Goal: Use online tool/utility

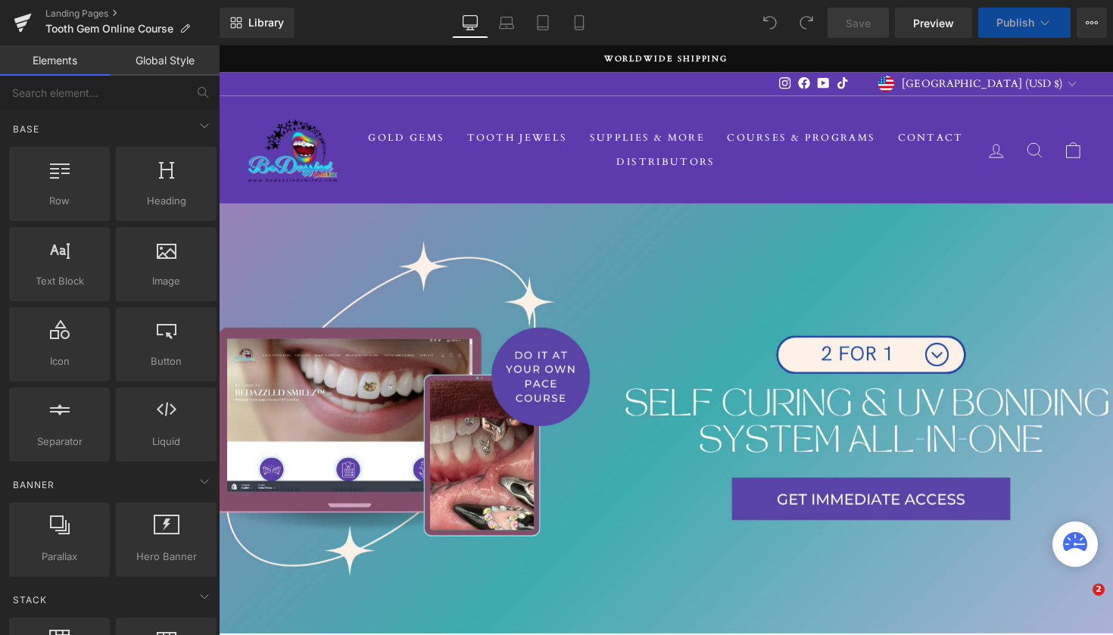
click at [843, 418] on h1 at bounding box center [677, 409] width 886 height 55
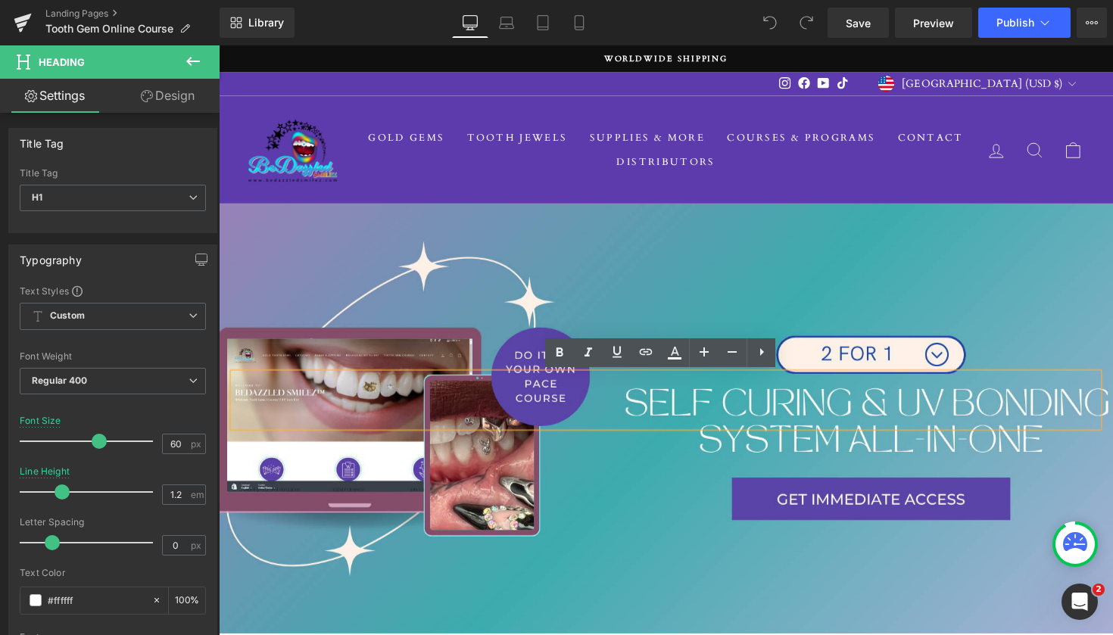
click at [843, 418] on h1 at bounding box center [677, 409] width 886 height 55
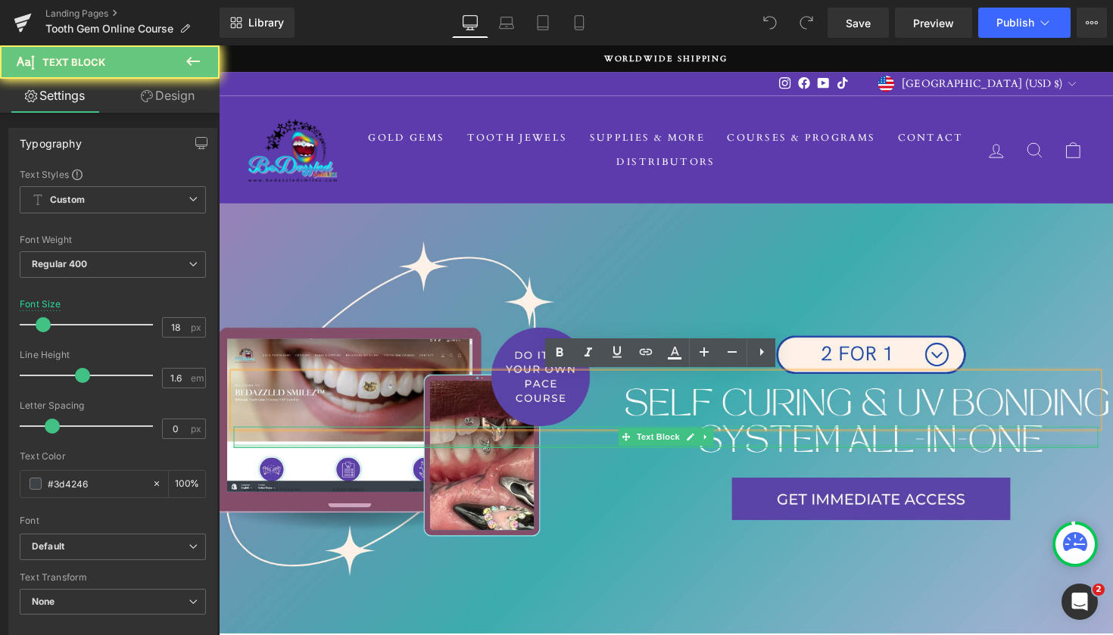
click at [811, 454] on div at bounding box center [677, 456] width 886 height 4
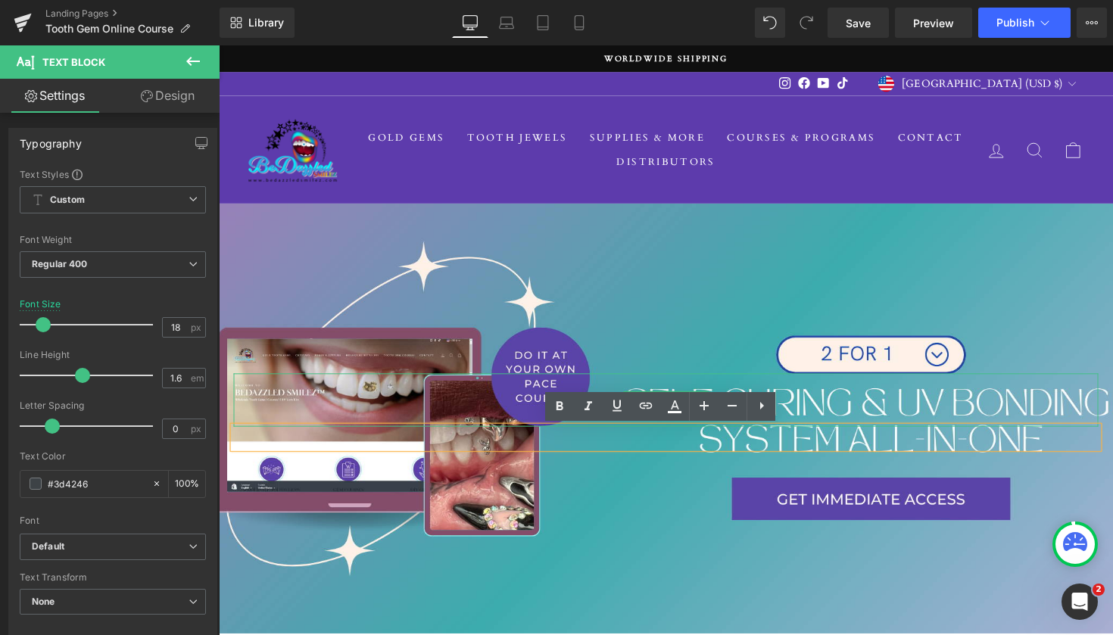
click at [816, 417] on h1 at bounding box center [677, 409] width 886 height 55
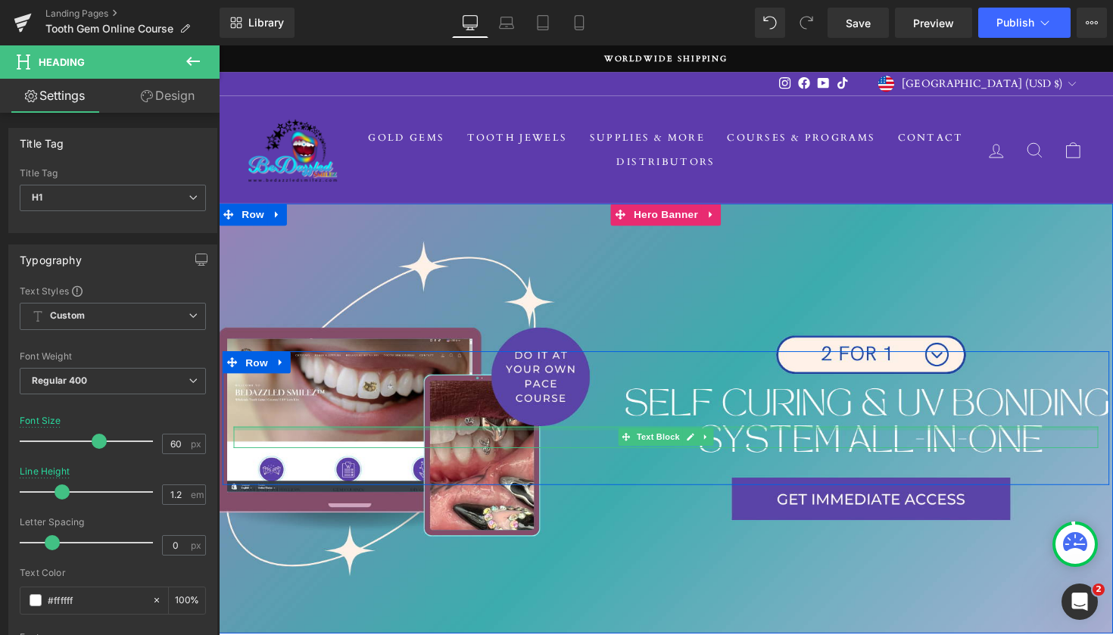
click at [788, 438] on div "Text Block" at bounding box center [677, 447] width 886 height 22
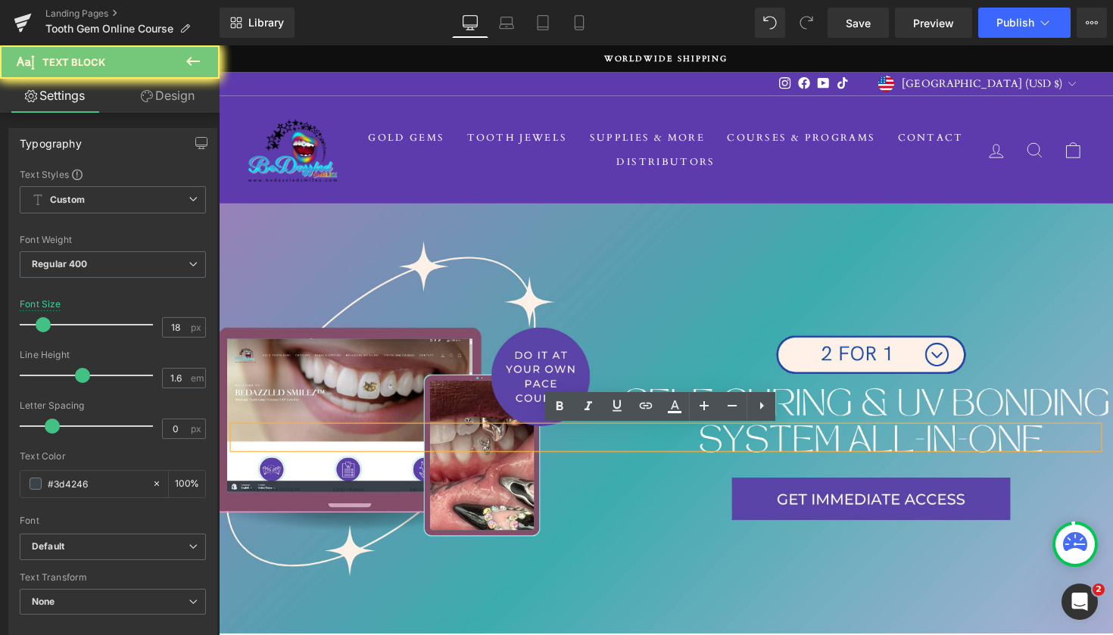
click at [788, 438] on p at bounding box center [681, 447] width 878 height 22
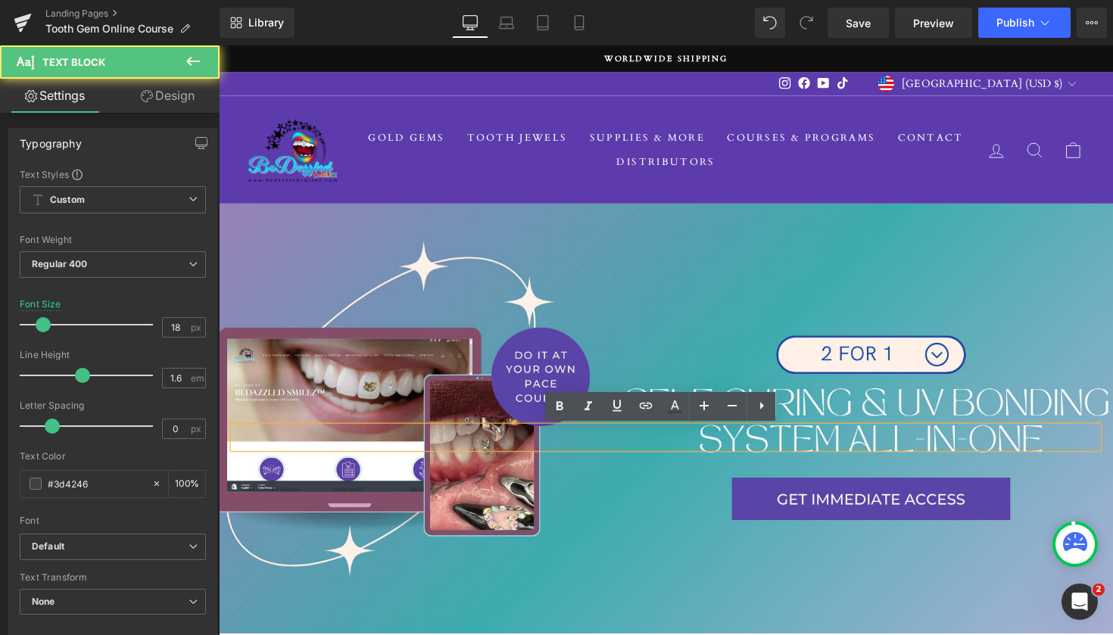
click at [1053, 451] on p at bounding box center [681, 447] width 878 height 22
click at [1076, 447] on p at bounding box center [681, 447] width 878 height 22
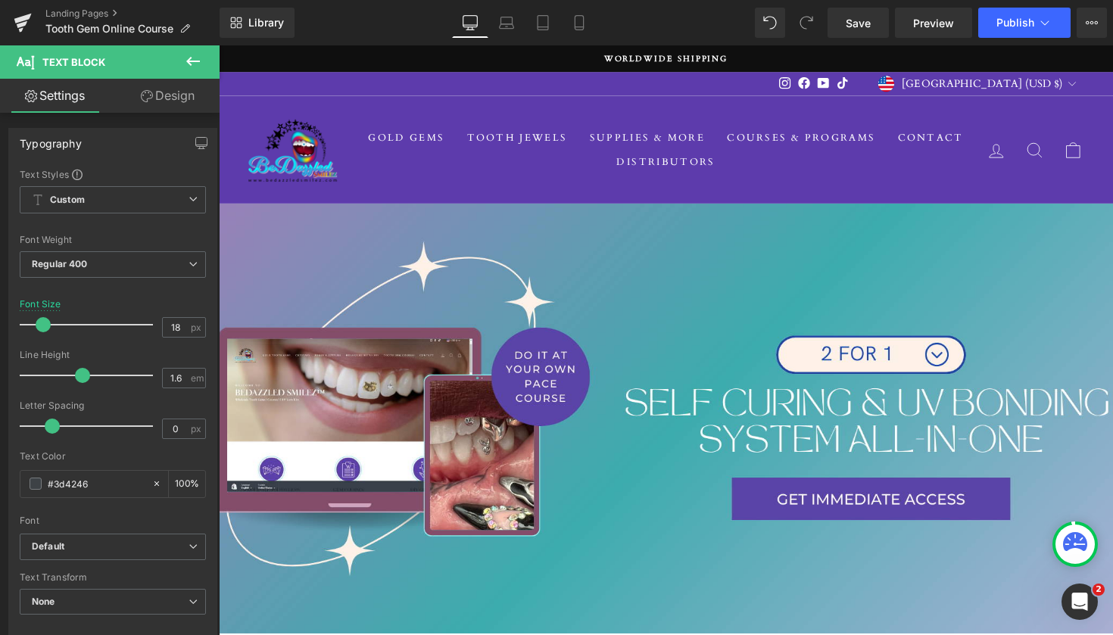
click at [190, 64] on icon at bounding box center [193, 61] width 14 height 9
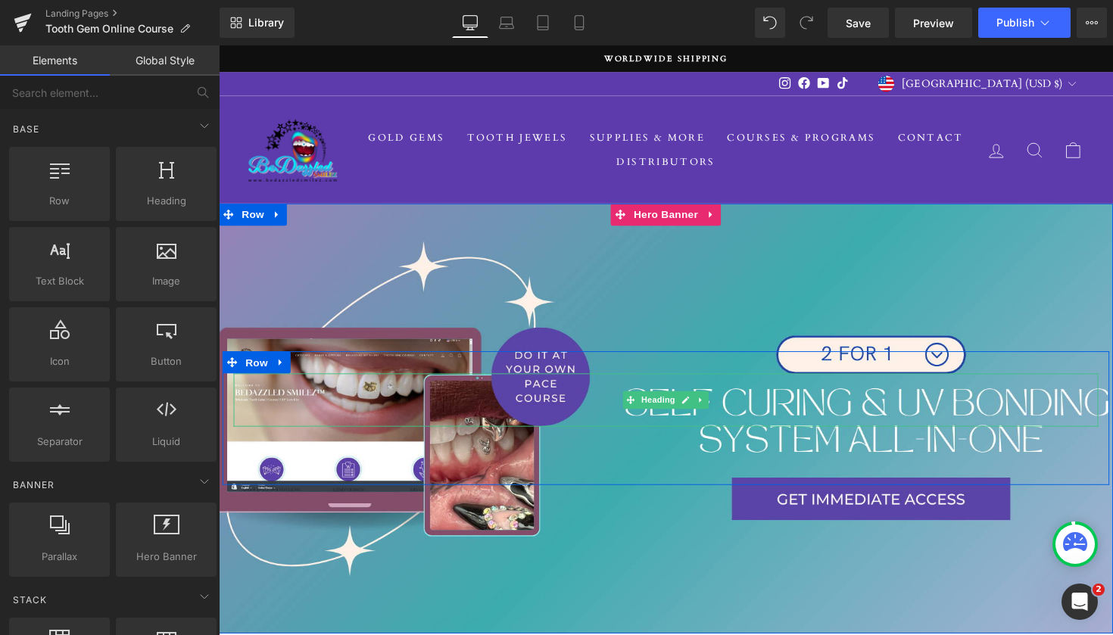
click at [751, 415] on h1 at bounding box center [677, 409] width 886 height 55
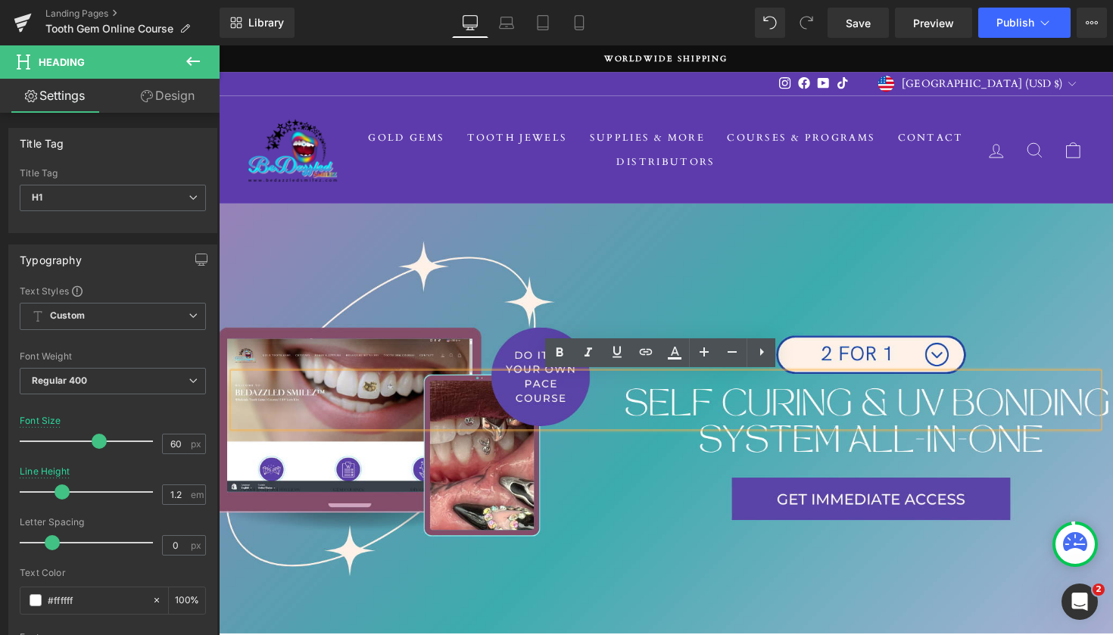
click at [751, 415] on h1 at bounding box center [677, 409] width 886 height 55
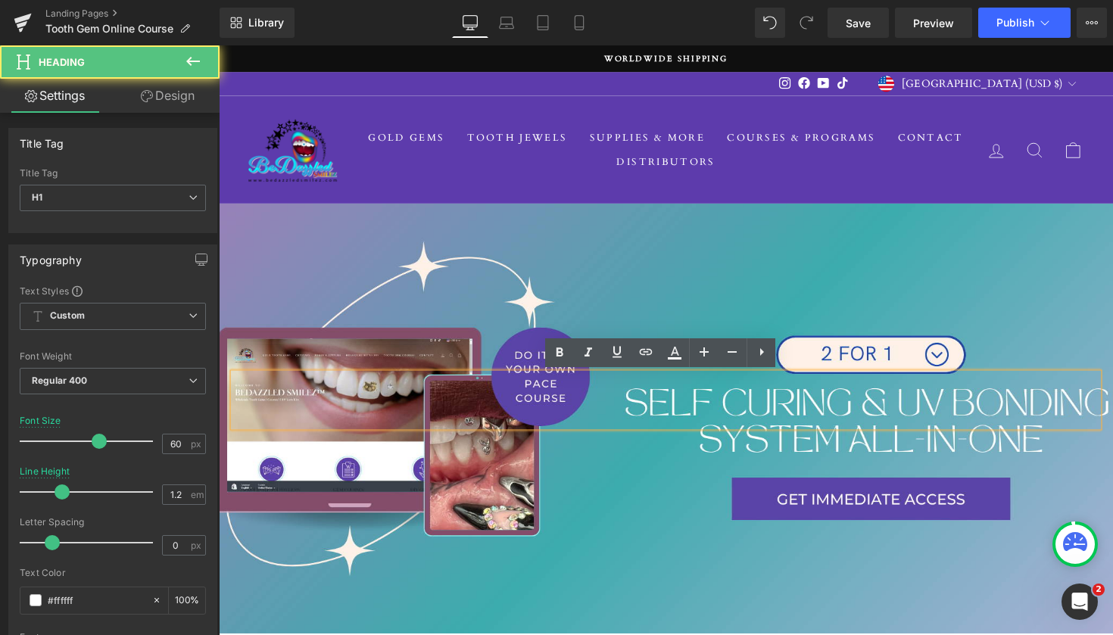
click at [751, 415] on h1 at bounding box center [677, 409] width 886 height 55
click at [717, 408] on h1 at bounding box center [677, 409] width 886 height 55
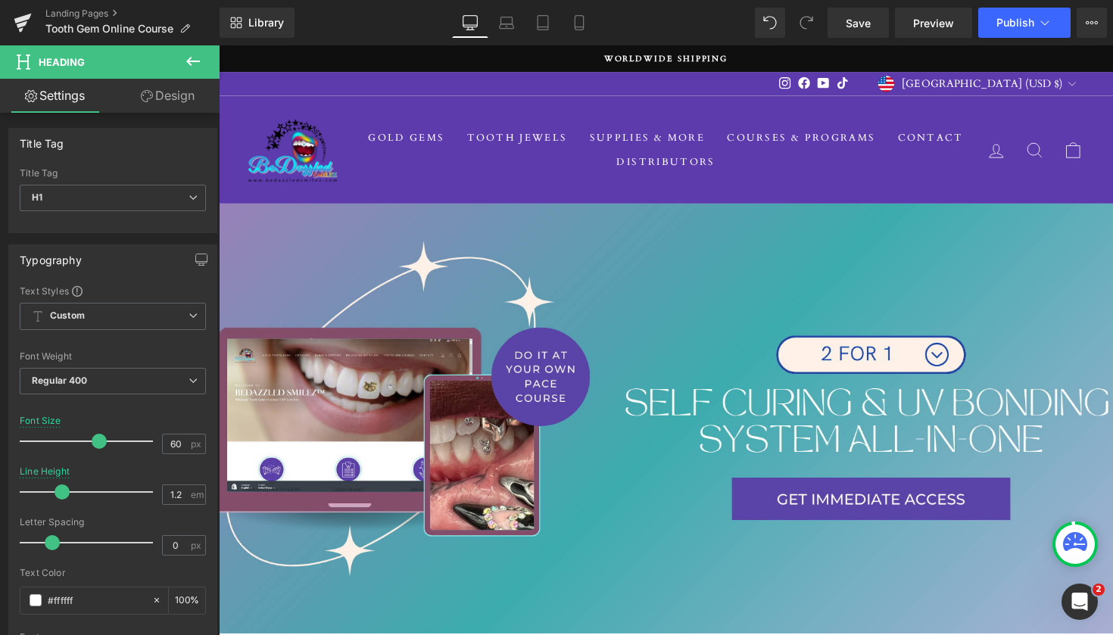
click at [172, 98] on link "Design" at bounding box center [168, 96] width 110 height 34
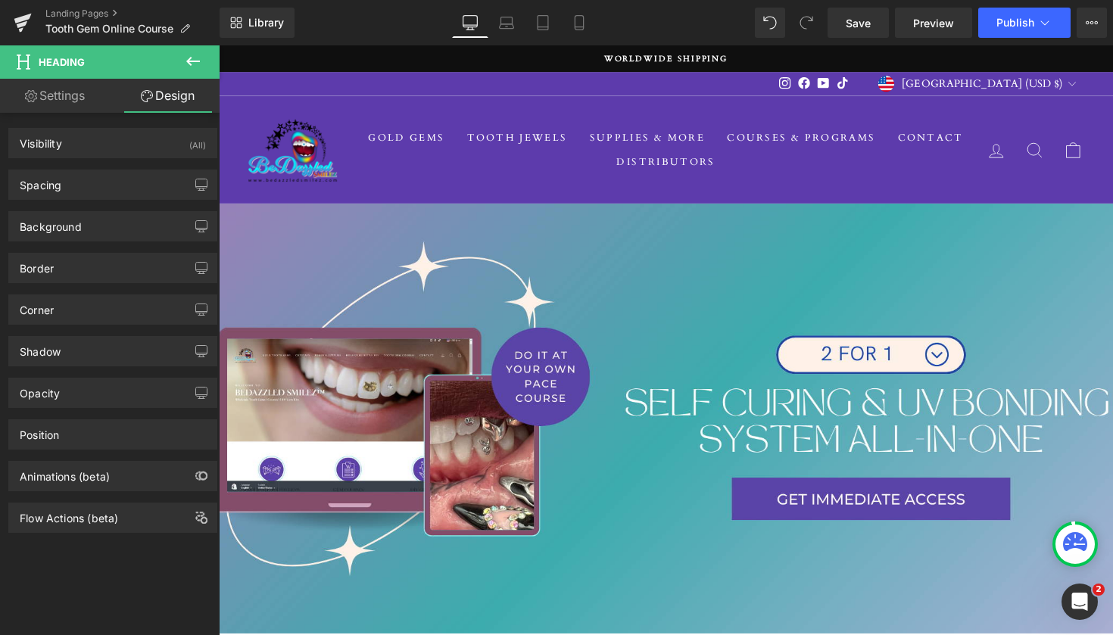
click at [45, 94] on link "Settings" at bounding box center [55, 96] width 110 height 34
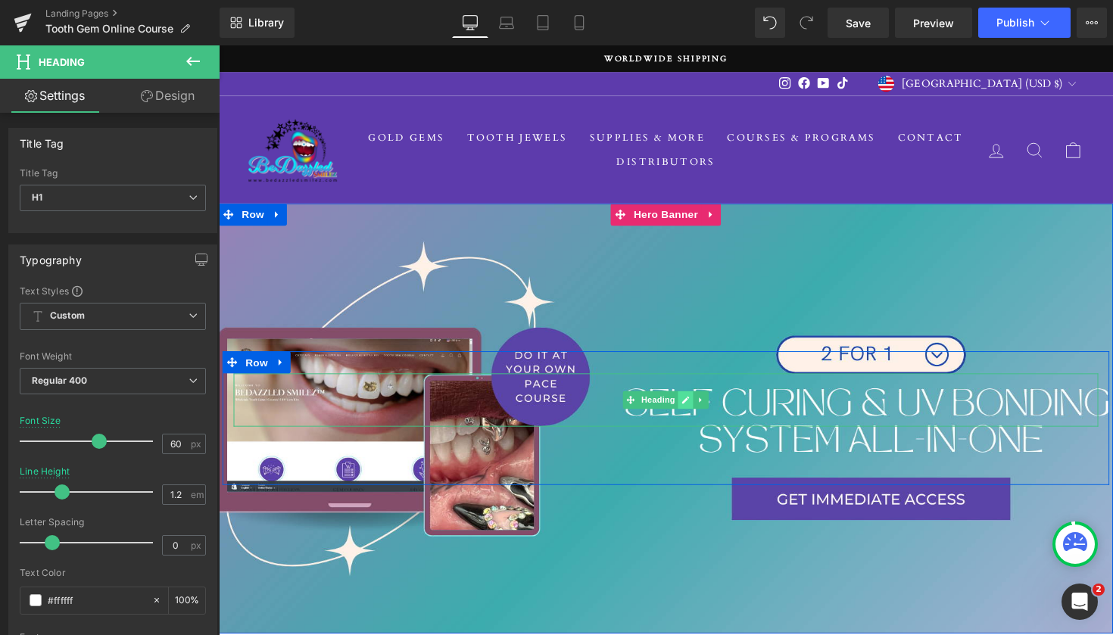
click at [696, 412] on icon at bounding box center [697, 408] width 8 height 9
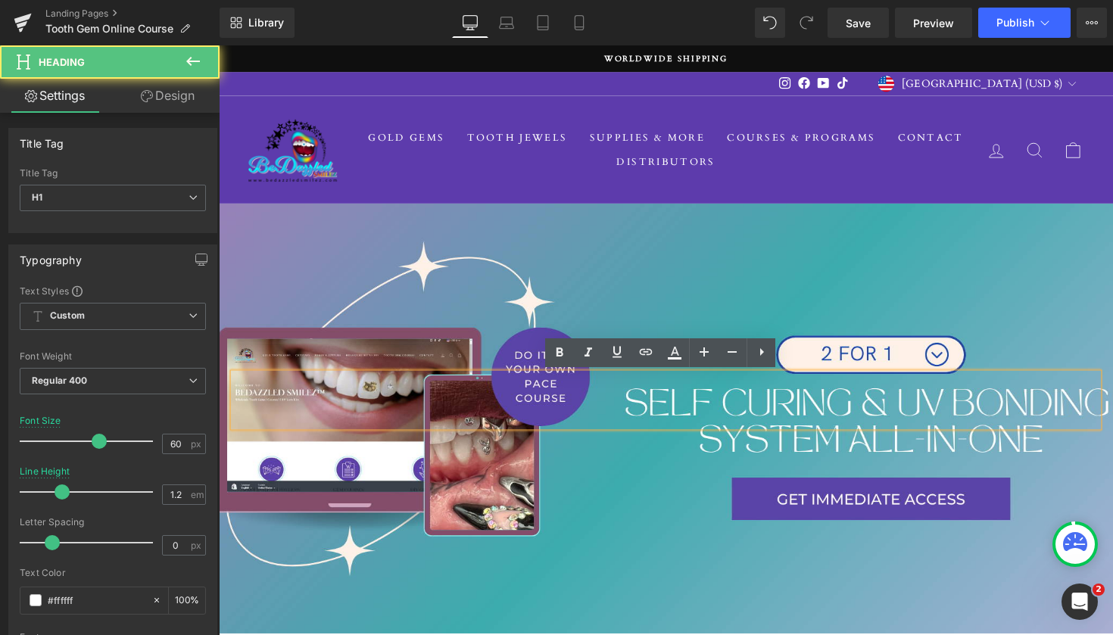
click at [696, 412] on h1 at bounding box center [677, 409] width 886 height 55
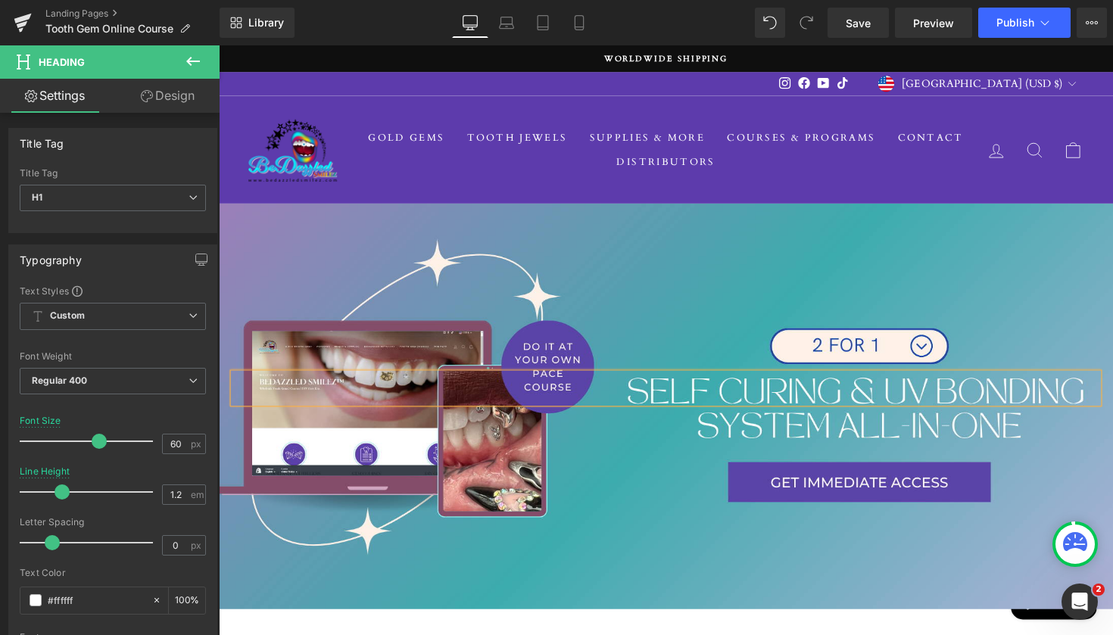
click at [722, 383] on div at bounding box center [677, 397] width 886 height 30
click at [863, 429] on div "Heading Text Block Separator Row" at bounding box center [677, 415] width 909 height 112
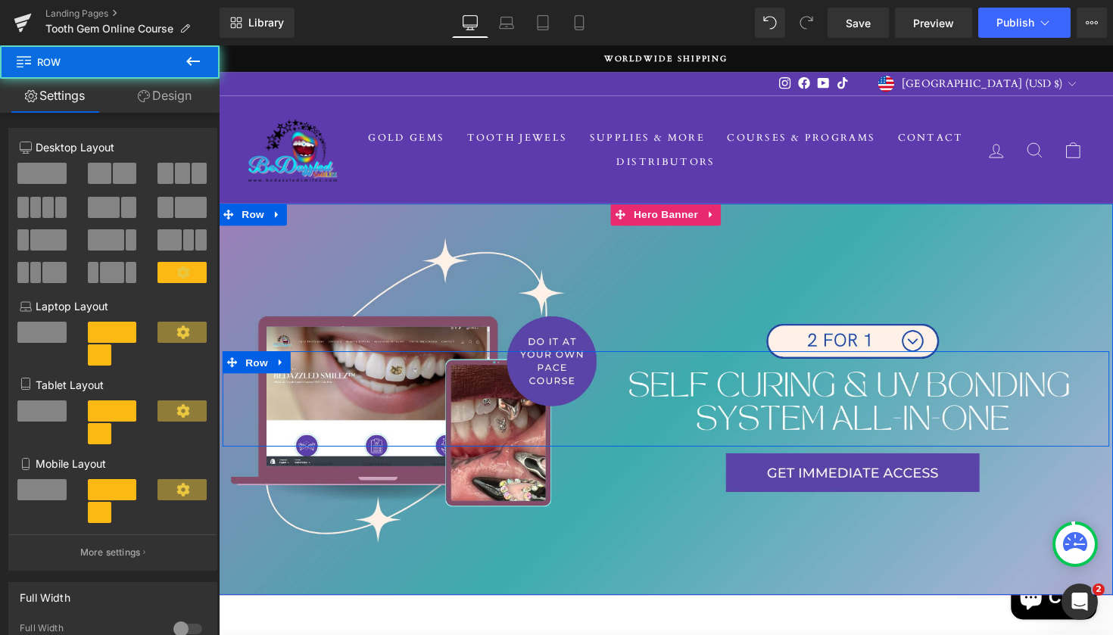
click at [863, 429] on div "Heading Text Block Separator Row" at bounding box center [677, 407] width 909 height 97
click at [861, 423] on div "Heading Text Block Separator Row" at bounding box center [677, 407] width 909 height 97
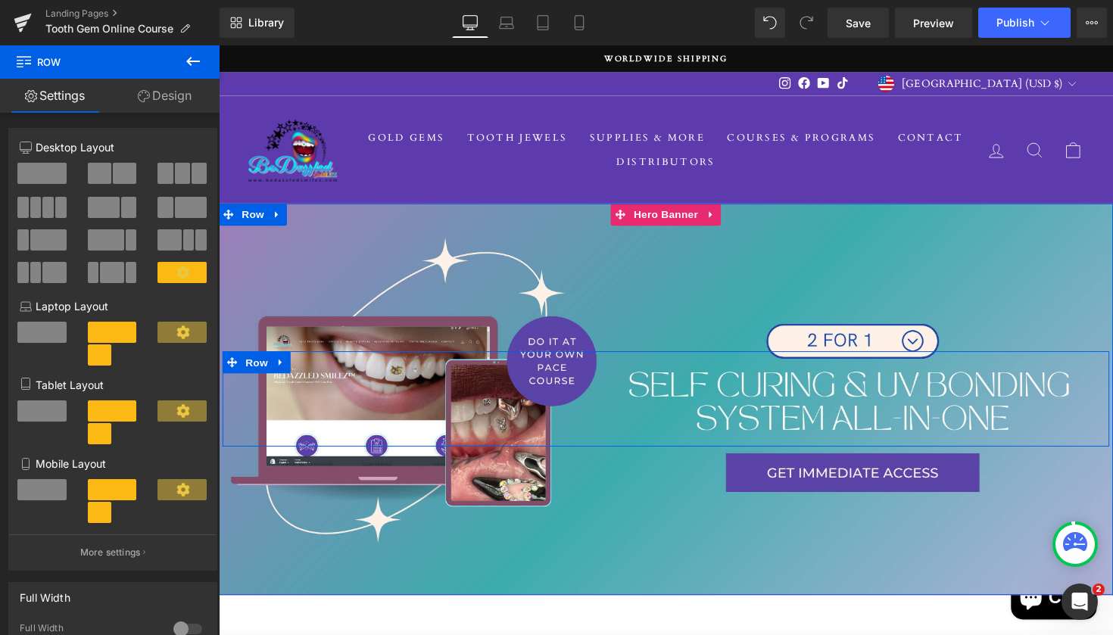
click at [851, 399] on p at bounding box center [681, 408] width 878 height 22
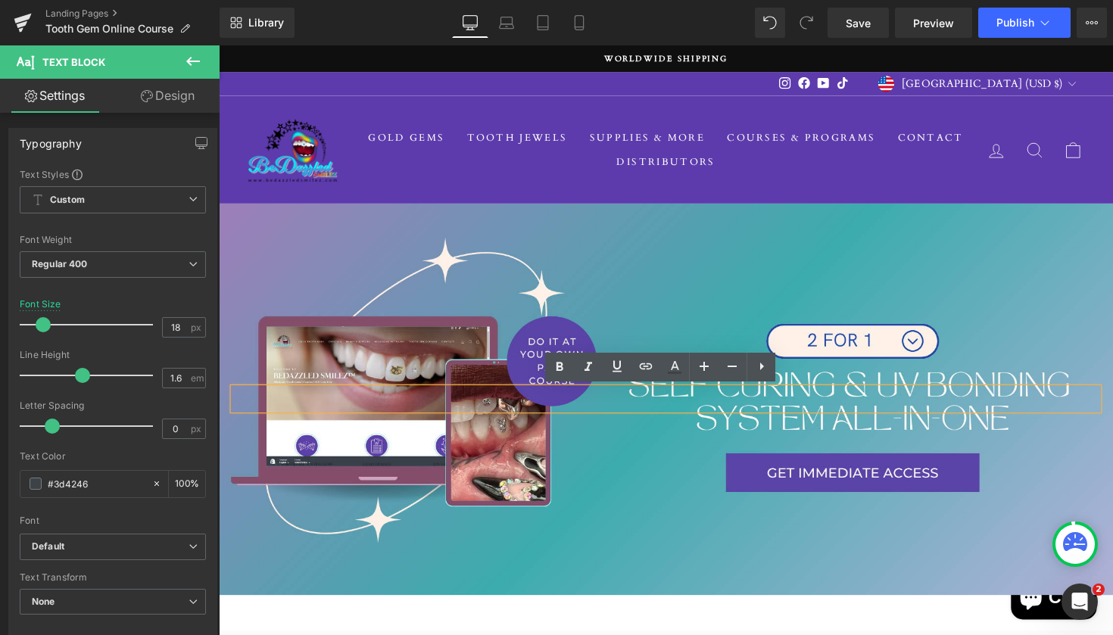
click at [849, 436] on div "Heading Text Block Separator Row" at bounding box center [677, 407] width 909 height 97
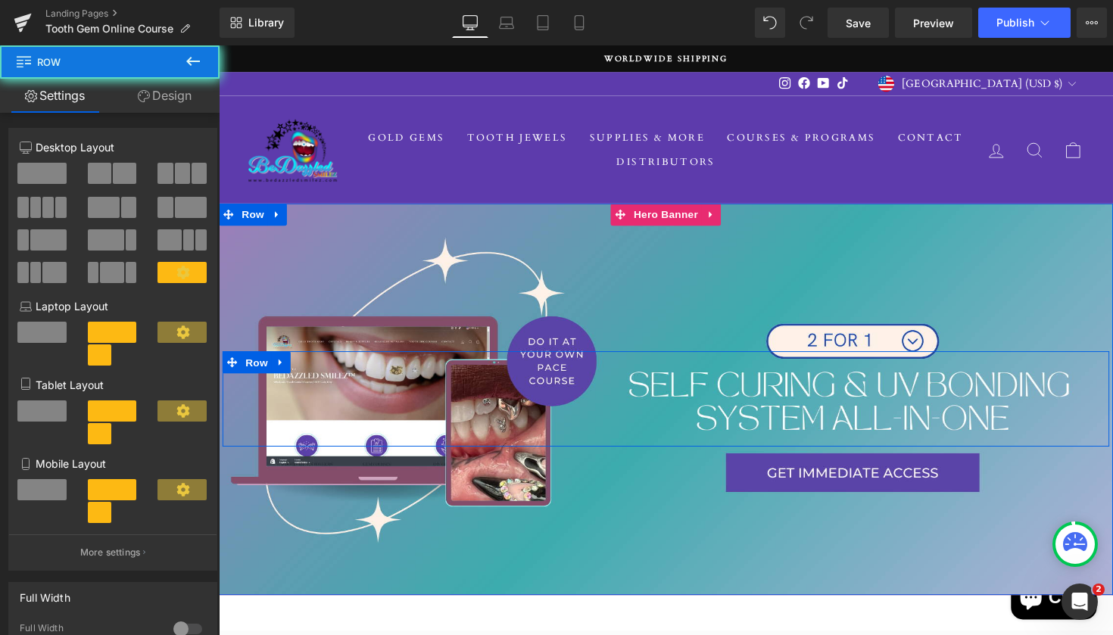
click at [849, 436] on div "Heading Text Block Separator Row" at bounding box center [677, 407] width 909 height 97
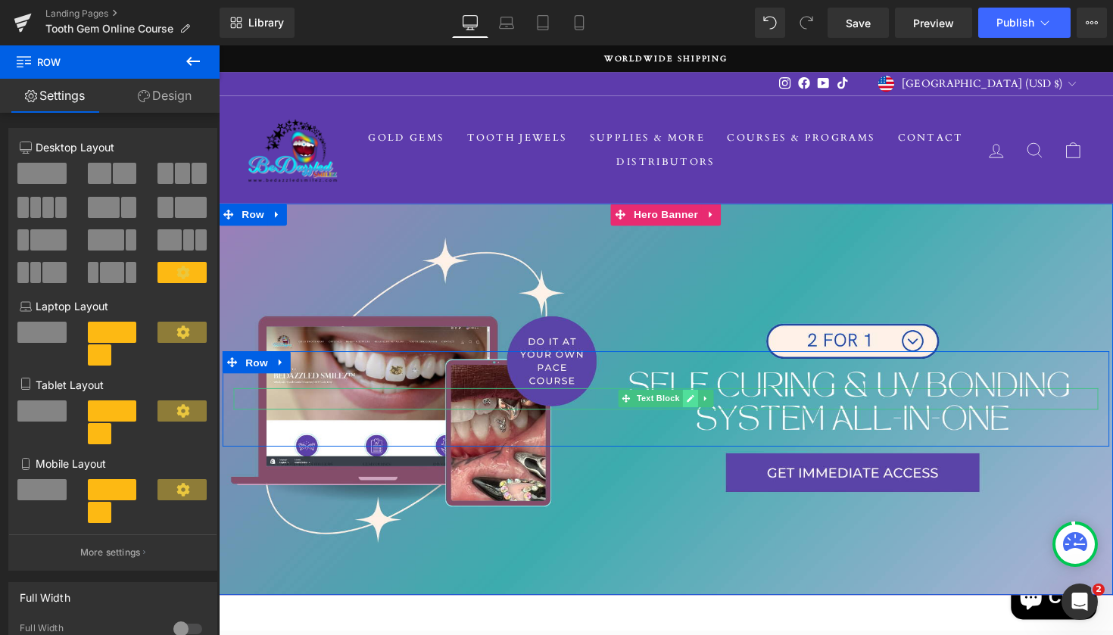
click at [698, 410] on icon at bounding box center [702, 407] width 8 height 9
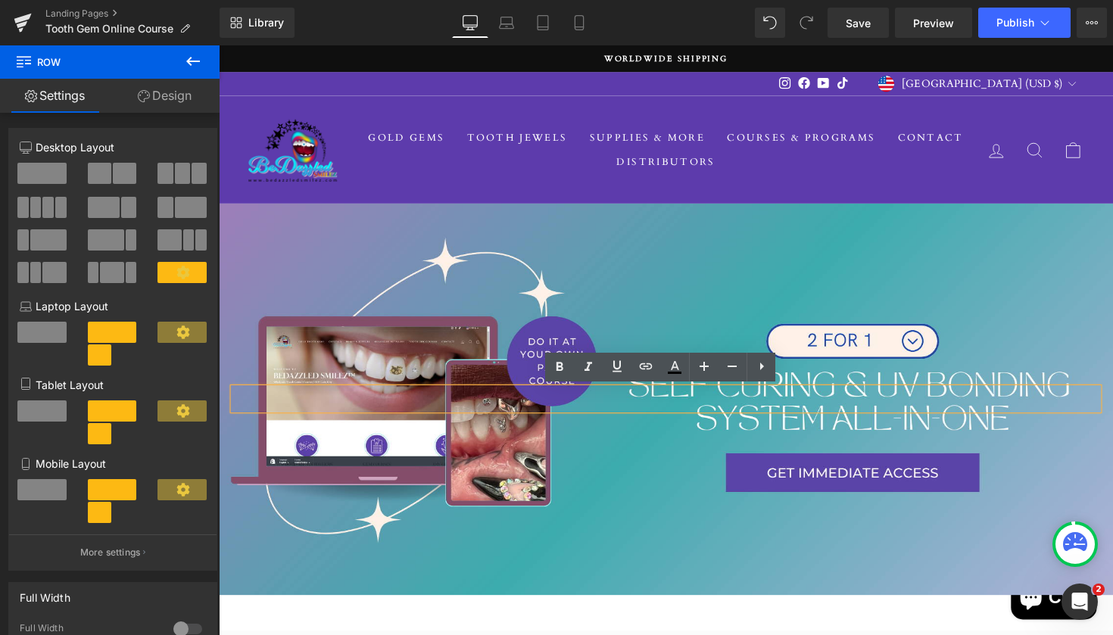
click at [698, 410] on p at bounding box center [681, 408] width 878 height 22
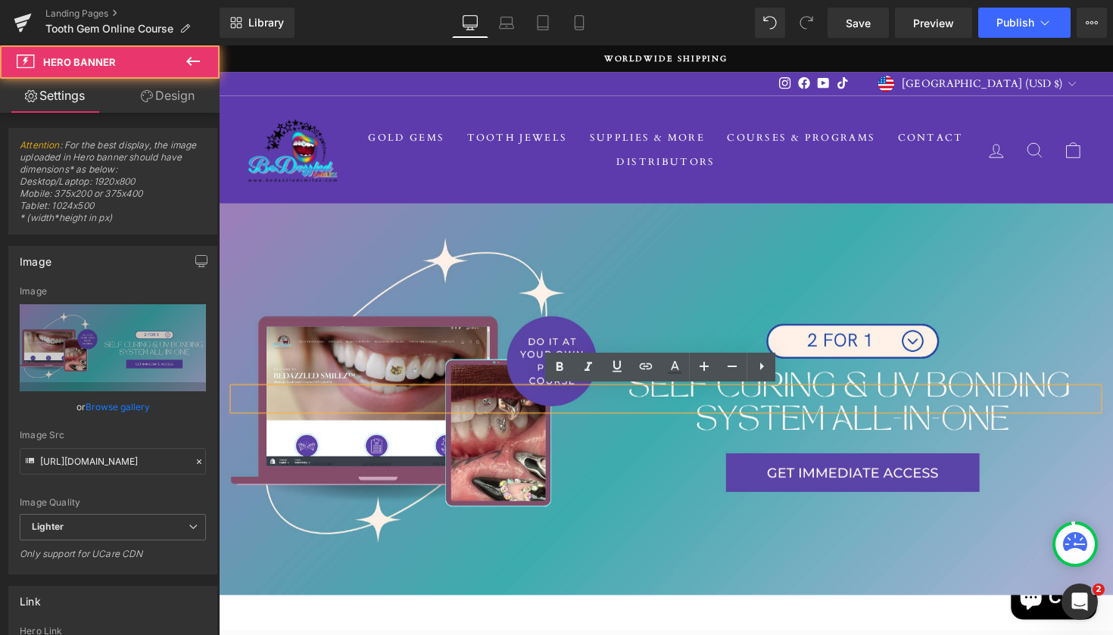
click at [719, 458] on div at bounding box center [677, 408] width 916 height 401
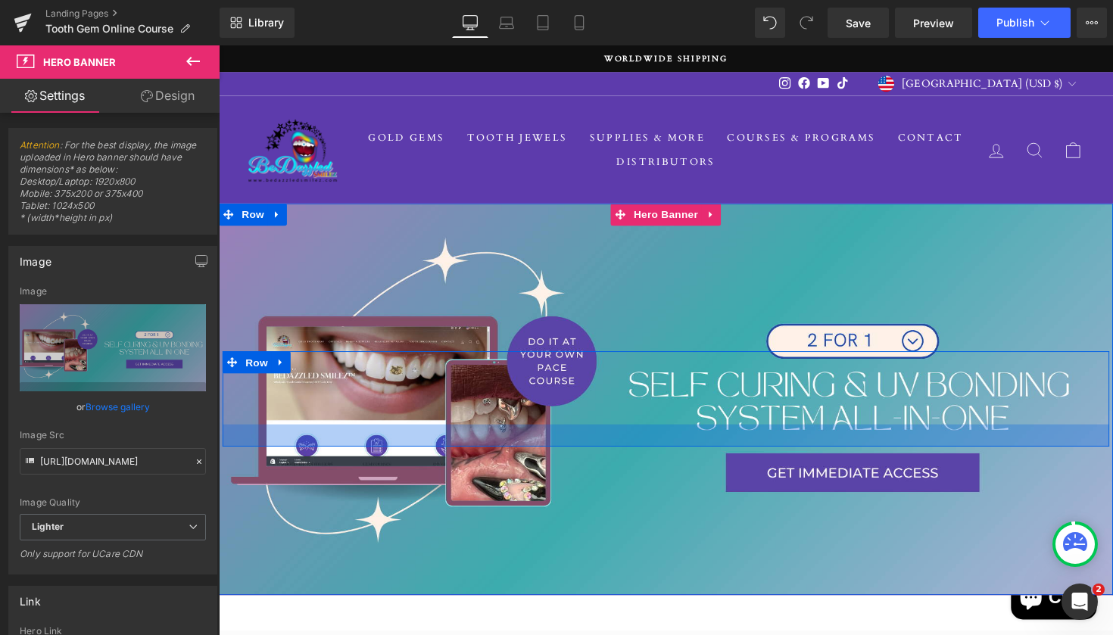
click at [863, 439] on div at bounding box center [677, 445] width 909 height 23
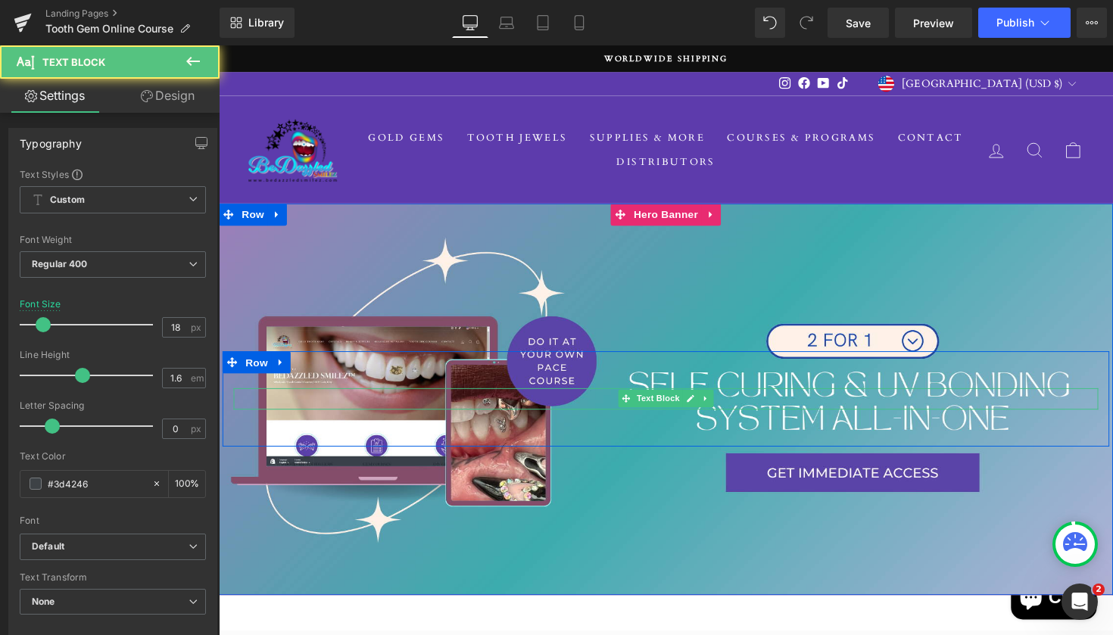
click at [855, 398] on p at bounding box center [681, 408] width 878 height 22
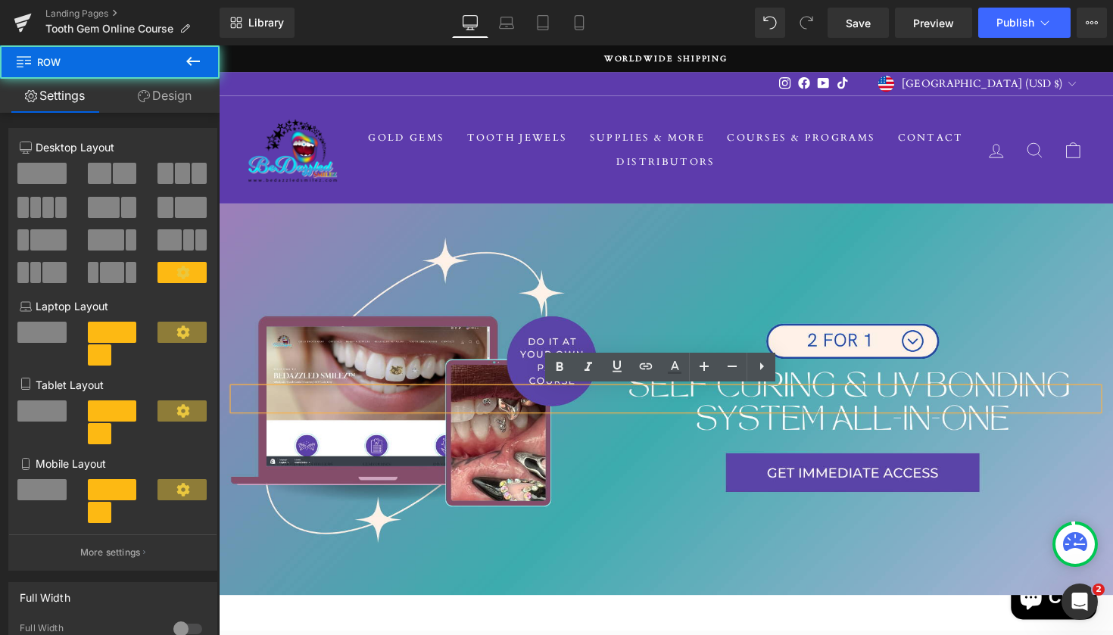
click at [840, 438] on div "Heading Text Block Separator Row" at bounding box center [677, 407] width 909 height 97
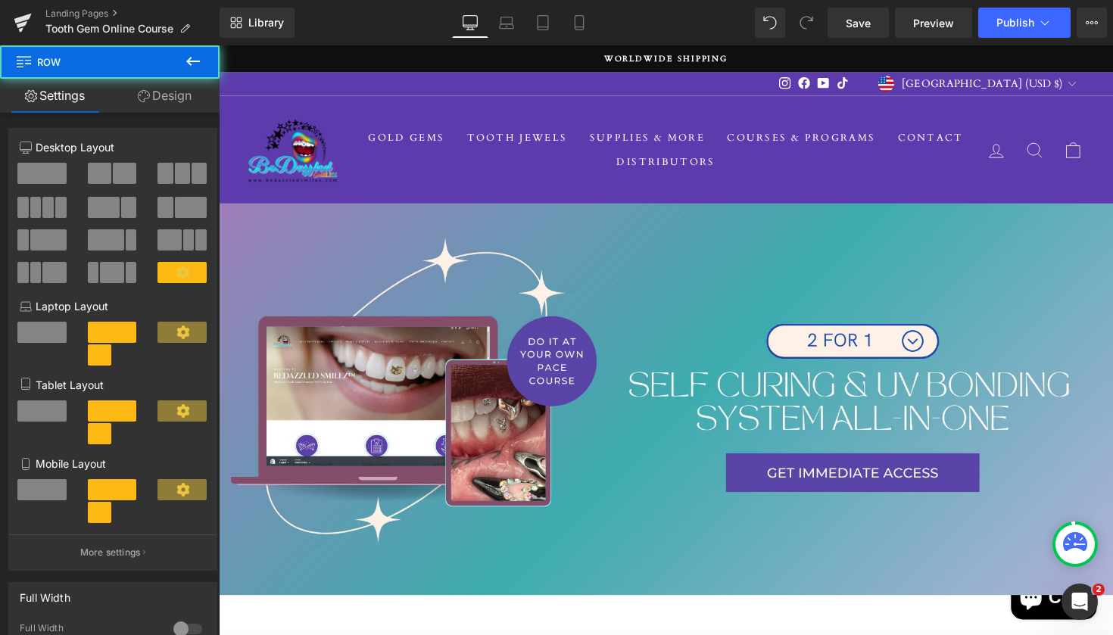
click at [840, 438] on div "Heading Text Block Separator Row" at bounding box center [677, 407] width 909 height 97
